Goal: Navigation & Orientation: Find specific page/section

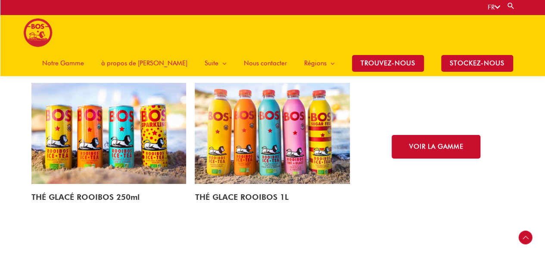
scroll to position [1379, 0]
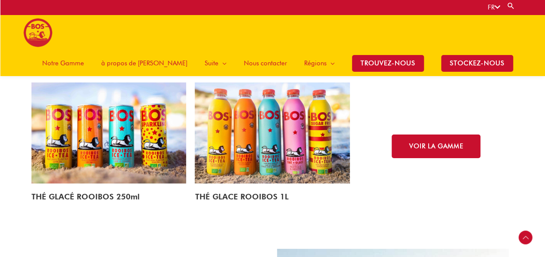
click at [155, 104] on img at bounding box center [108, 134] width 155 height 102
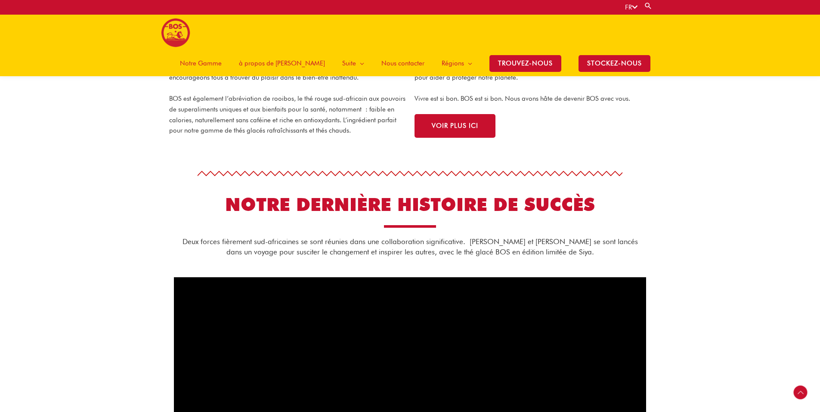
scroll to position [0, 0]
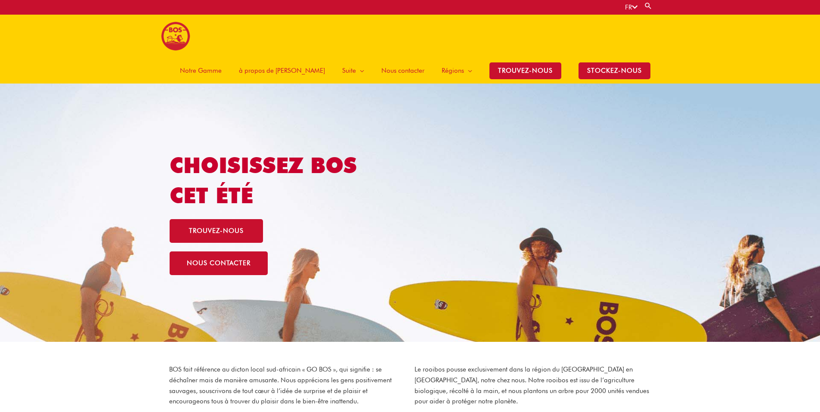
click at [311, 58] on span "à propos de [PERSON_NAME]" at bounding box center [282, 71] width 86 height 26
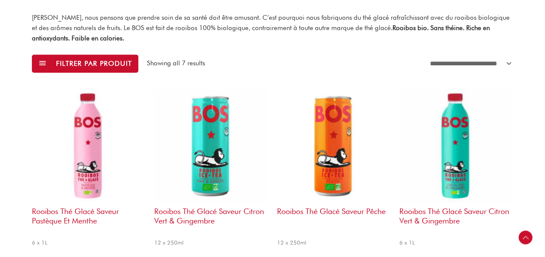
scroll to position [233, 0]
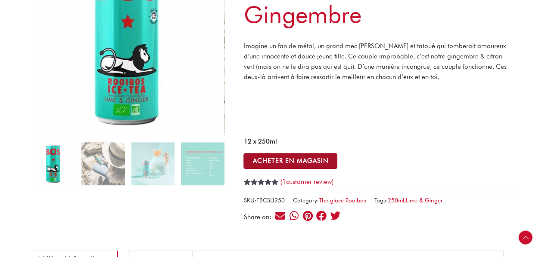
click at [279, 162] on button "ACHETER EN MAGASIN" at bounding box center [290, 161] width 94 height 16
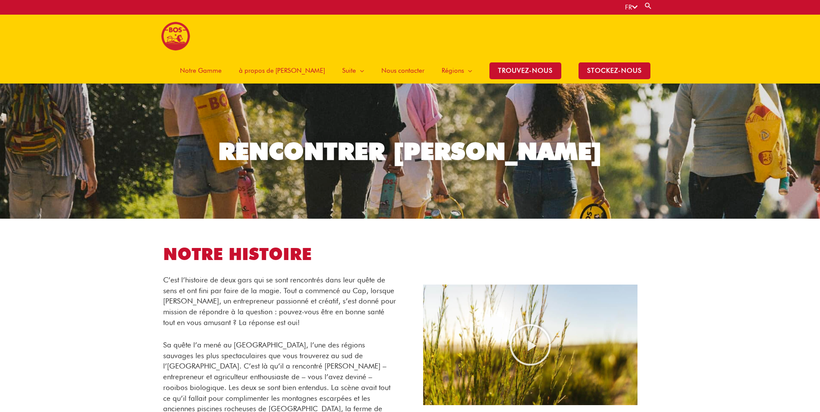
click at [559, 238] on div "NOTRE HISTOIRE C’est l’histoire de deux gars qui se sont rencontrés dans leur q…" at bounding box center [410, 344] width 481 height 235
click at [536, 323] on icon "Play Video" at bounding box center [530, 344] width 43 height 43
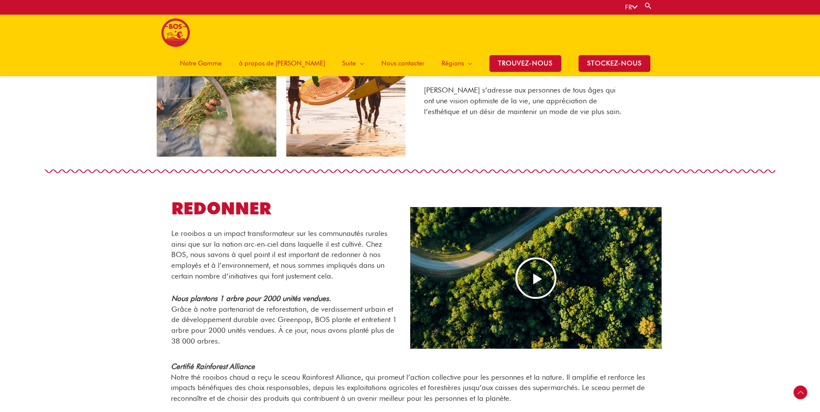
scroll to position [520, 0]
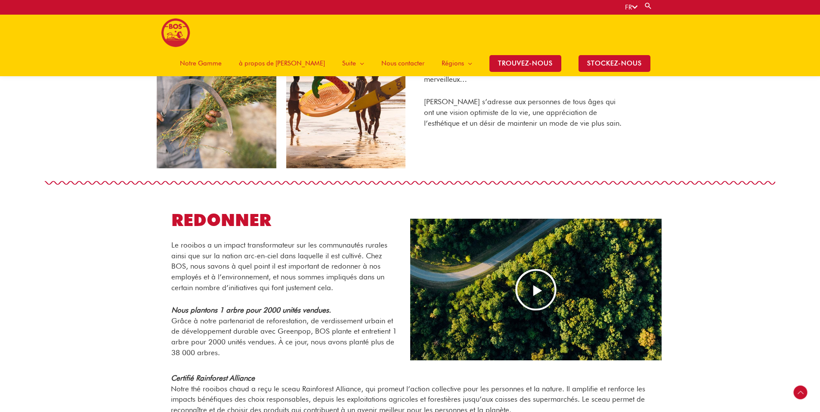
click at [531, 295] on icon "Play Video" at bounding box center [536, 289] width 43 height 43
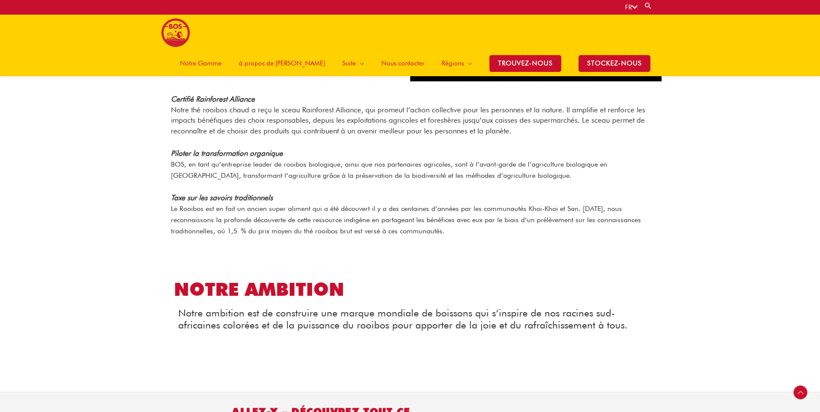
scroll to position [1025, 0]
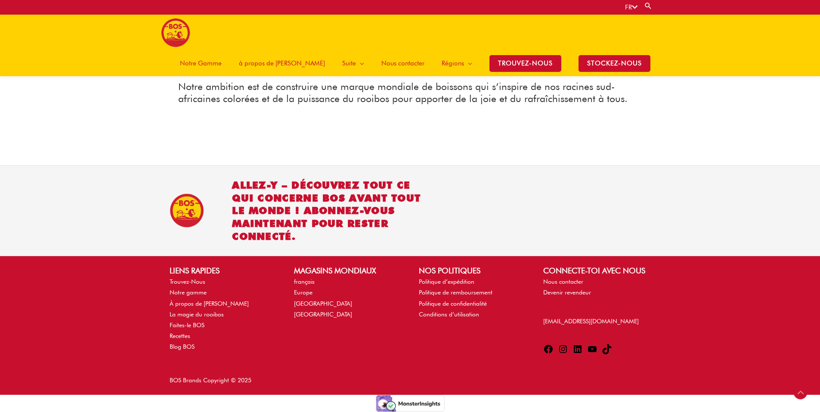
click at [307, 50] on span "à propos de [PERSON_NAME]" at bounding box center [282, 63] width 86 height 26
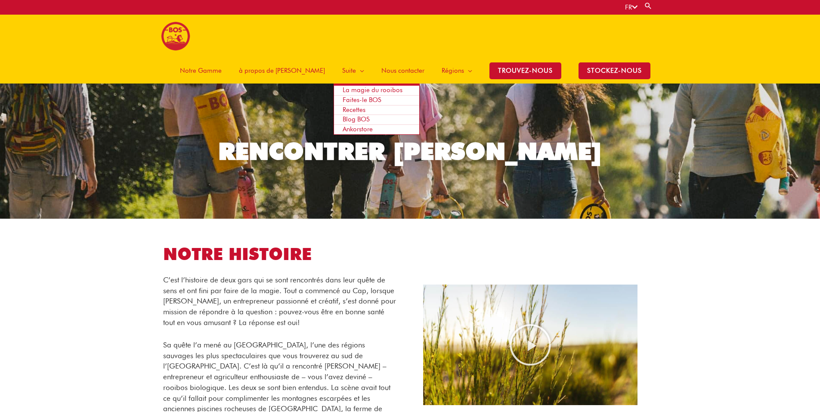
click at [368, 96] on span "Faites-le BOS" at bounding box center [362, 100] width 39 height 8
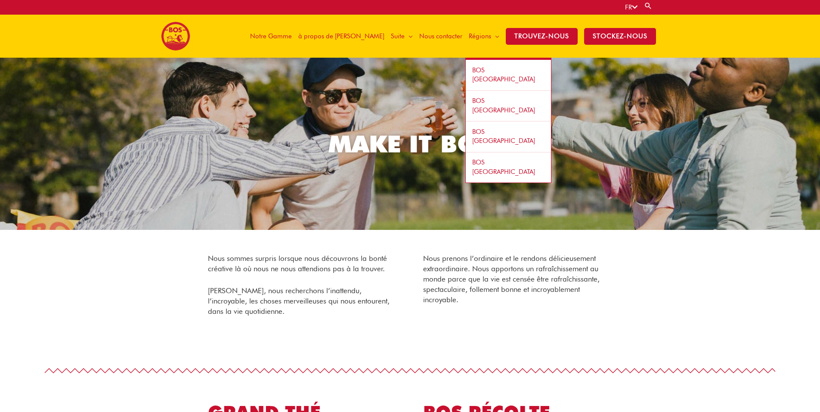
click at [489, 68] on span "BOS [GEOGRAPHIC_DATA]" at bounding box center [503, 74] width 63 height 17
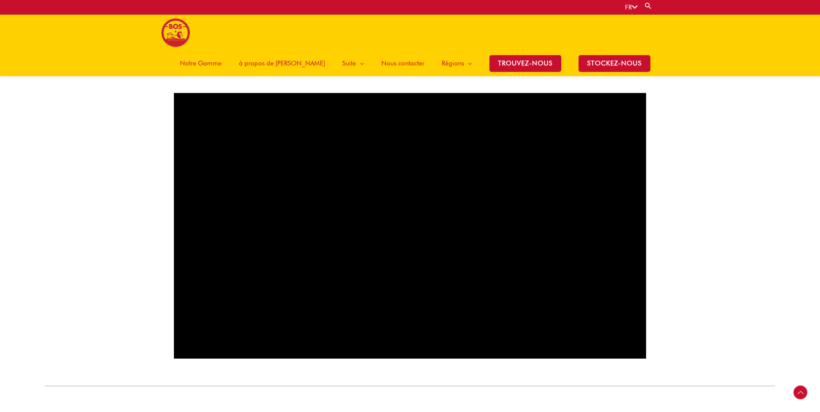
scroll to position [474, 0]
